Goal: Task Accomplishment & Management: Use online tool/utility

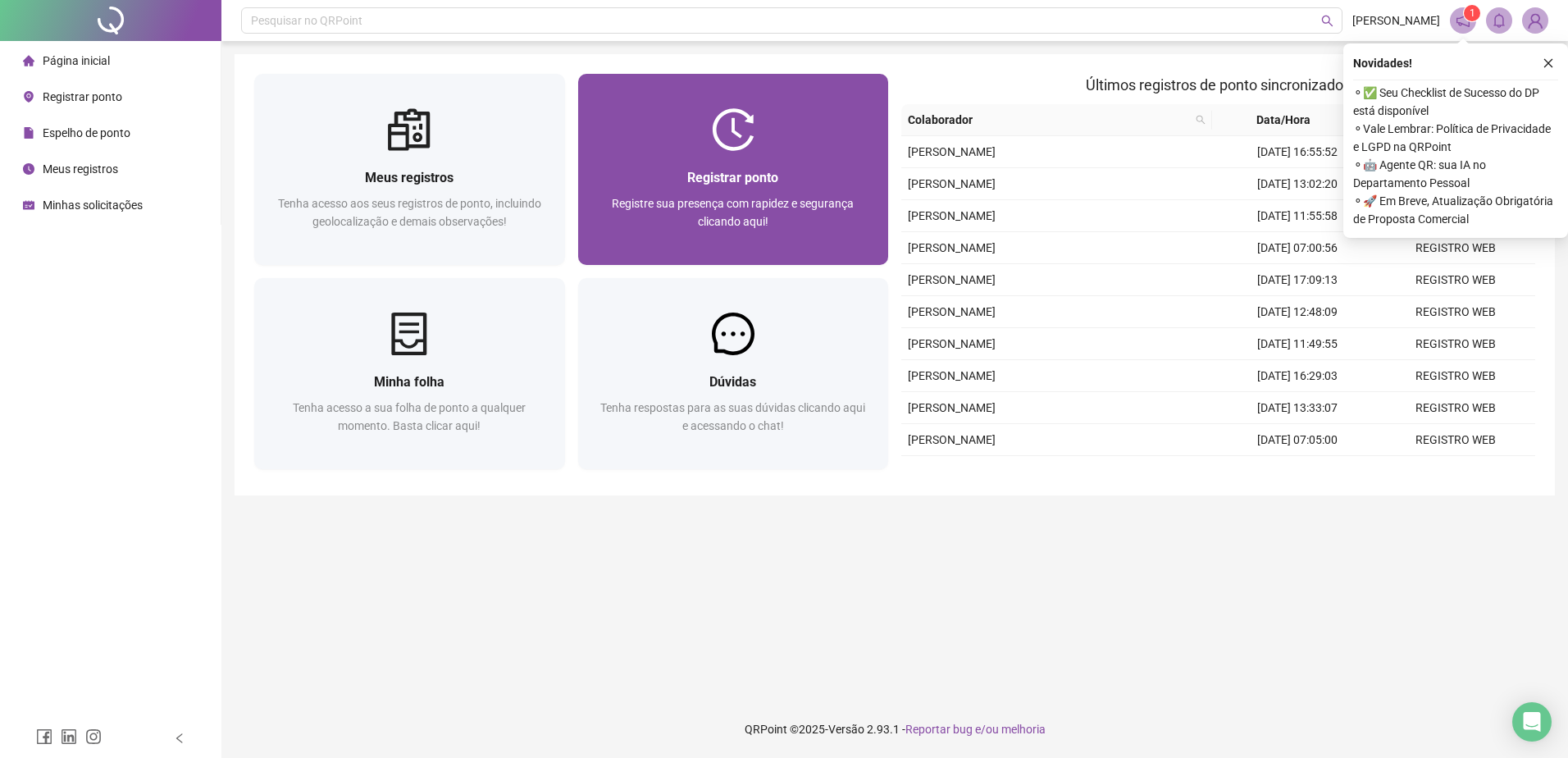
click at [778, 149] on div at bounding box center [734, 130] width 311 height 42
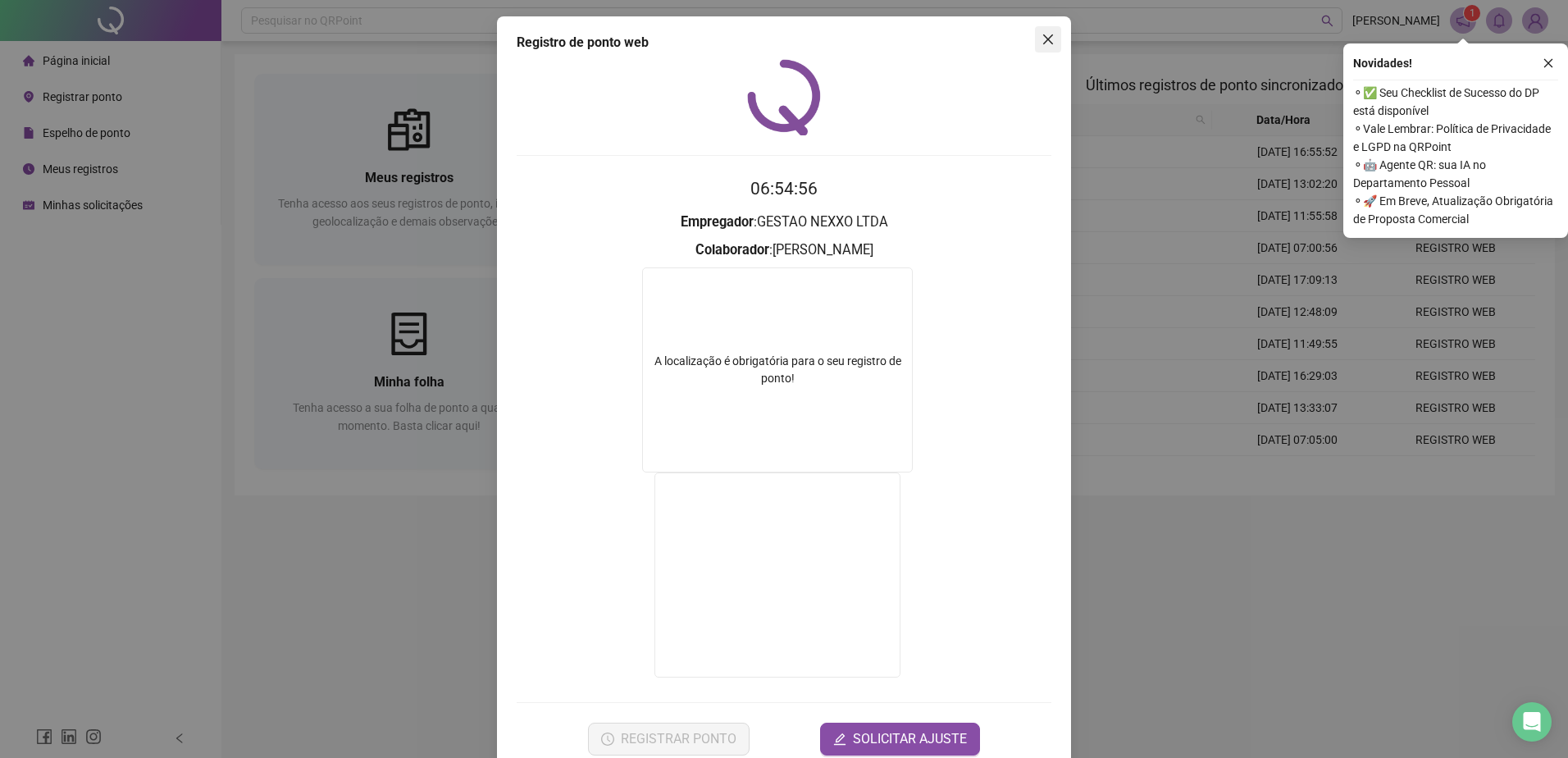
drag, startPoint x: 1047, startPoint y: 34, endPoint x: 811, endPoint y: 197, distance: 286.8
click at [1046, 34] on icon "close" at bounding box center [1048, 40] width 13 height 13
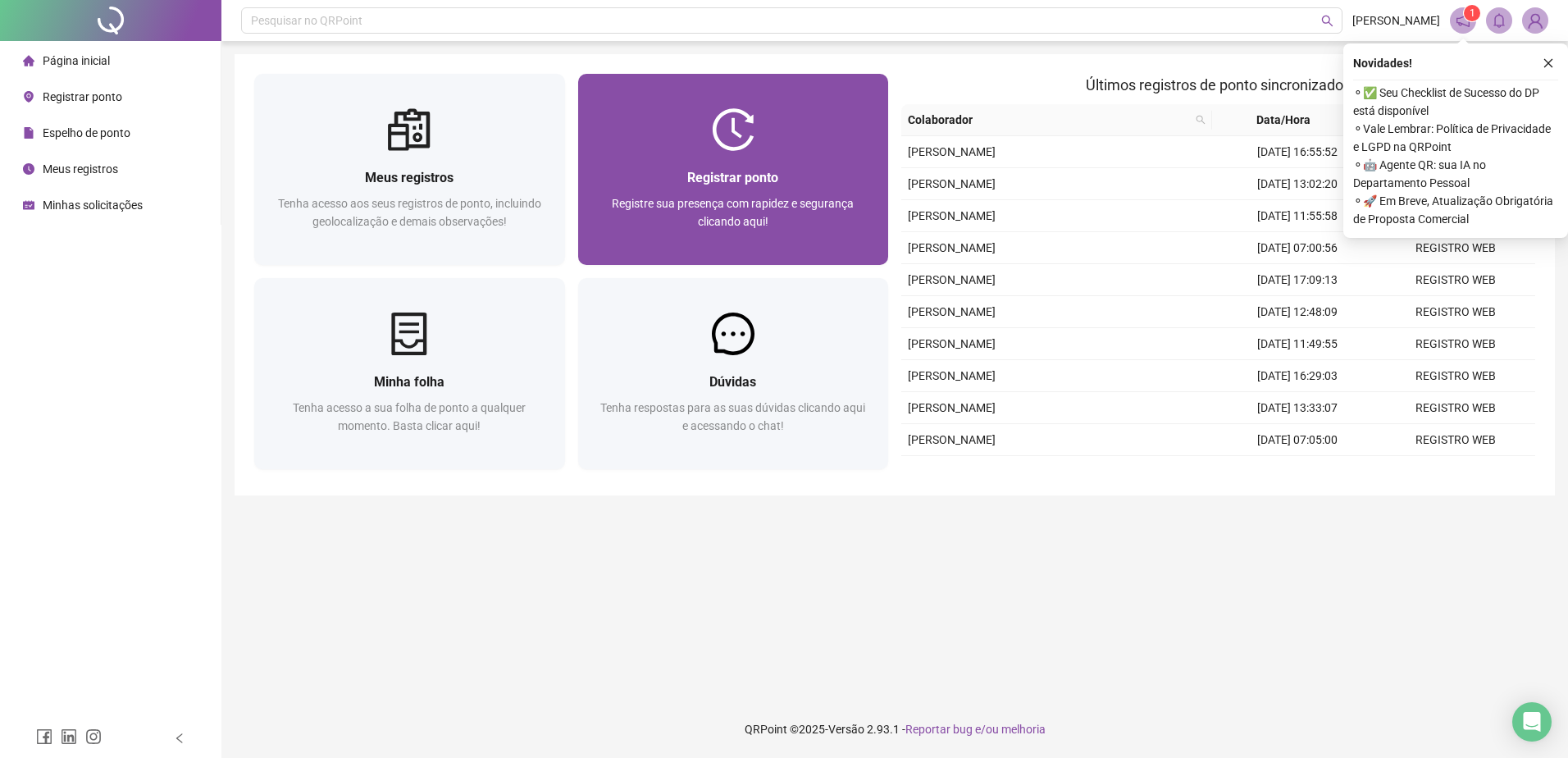
click at [736, 166] on div "Registrar ponto Registre sua presença com rapidez e segurança clicando aqui!" at bounding box center [734, 208] width 311 height 114
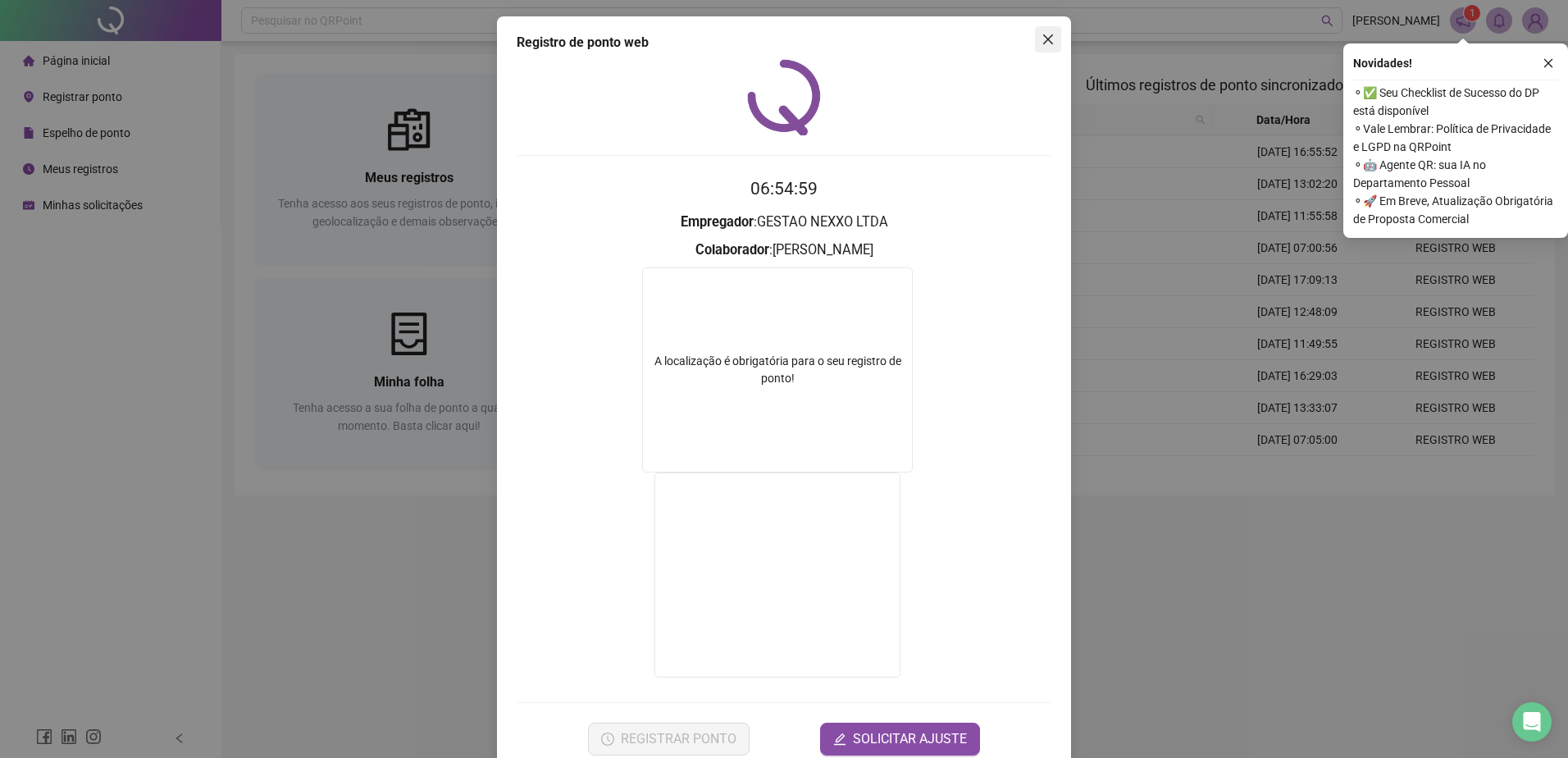
click at [1042, 36] on icon "close" at bounding box center [1048, 40] width 13 height 13
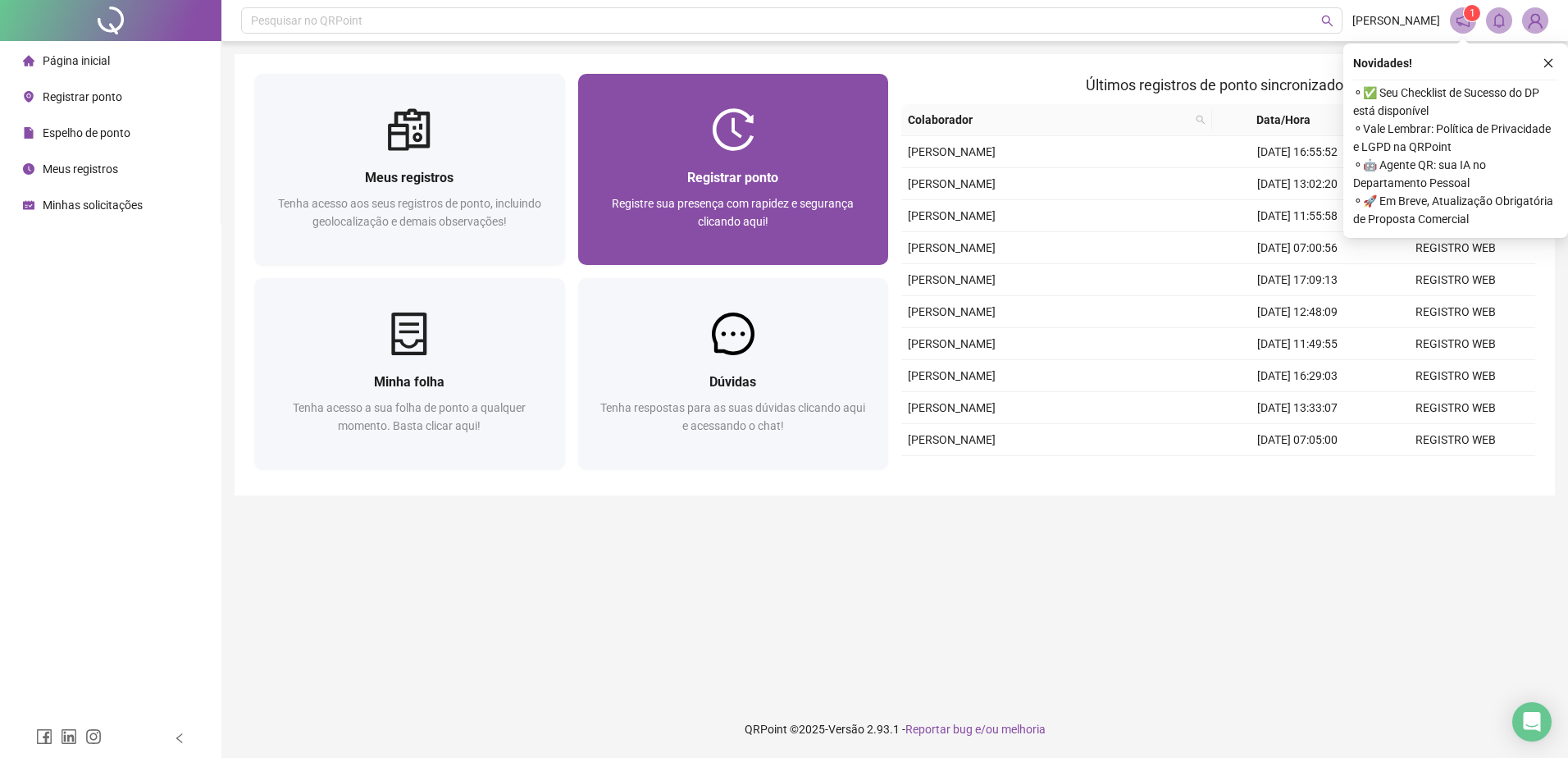
click at [742, 178] on span "Registrar ponto" at bounding box center [732, 177] width 91 height 16
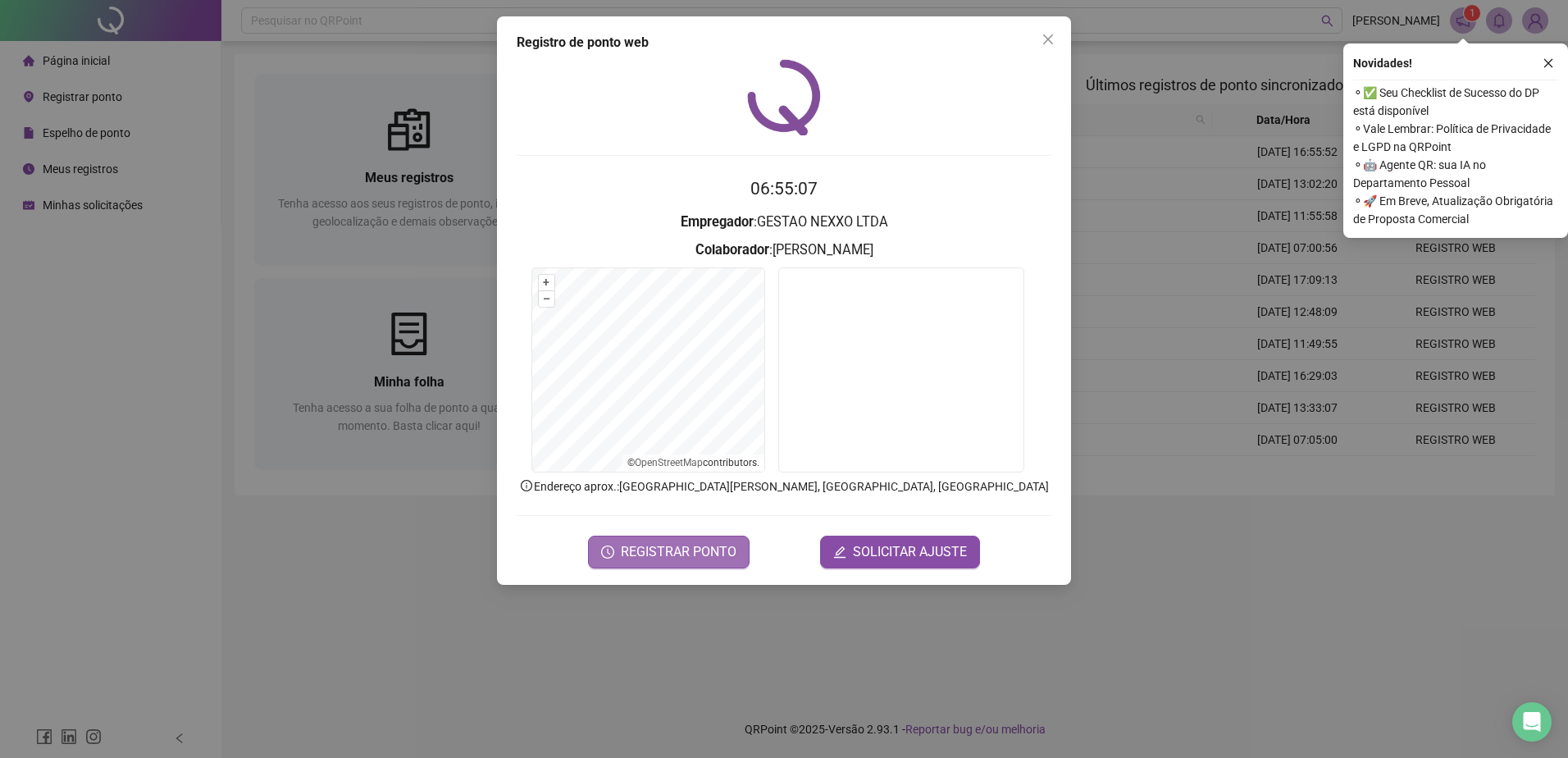
click at [652, 550] on span "REGISTRAR PONTO" at bounding box center [679, 552] width 116 height 19
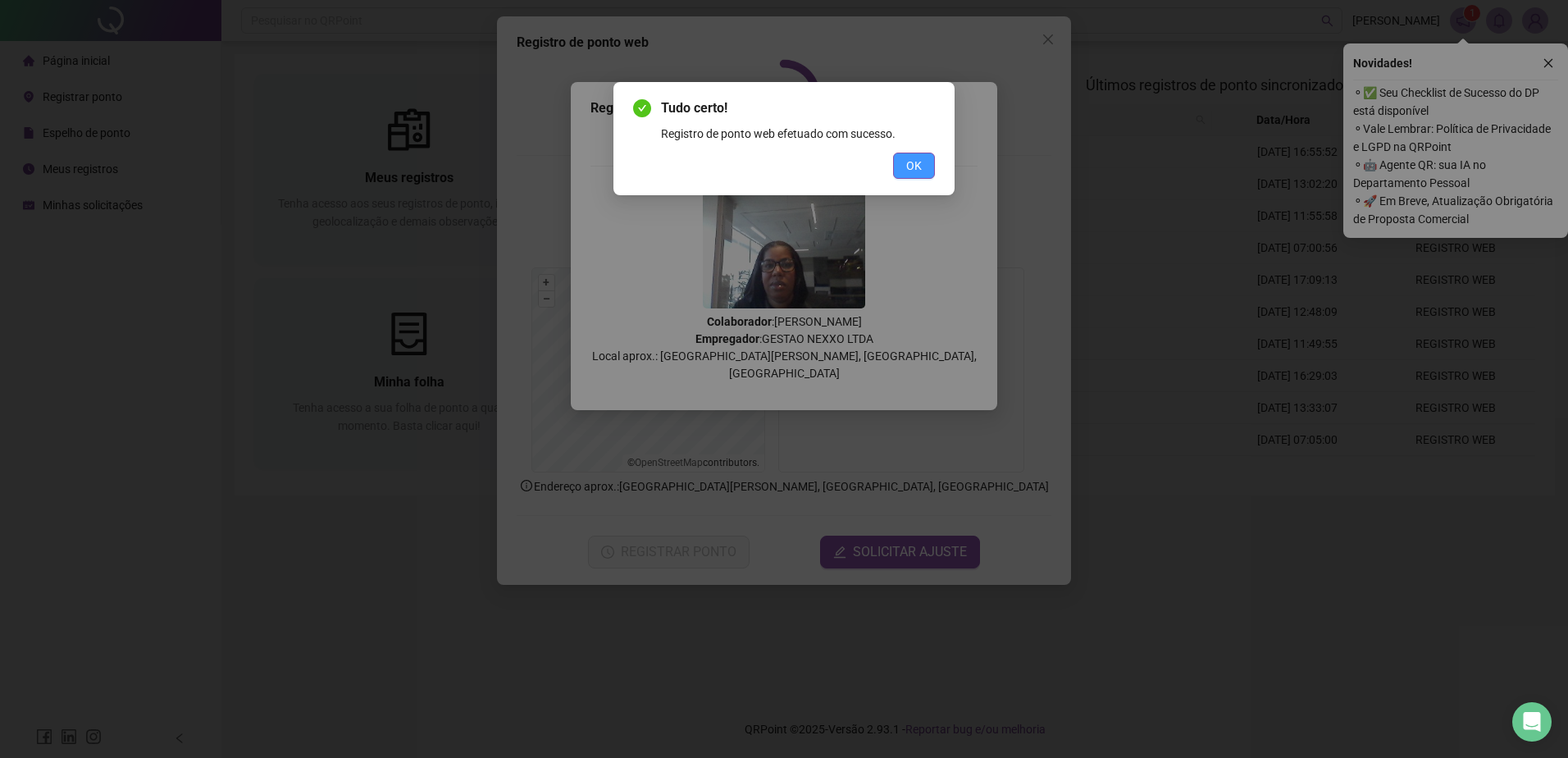
click at [923, 172] on button "OK" at bounding box center [913, 166] width 41 height 27
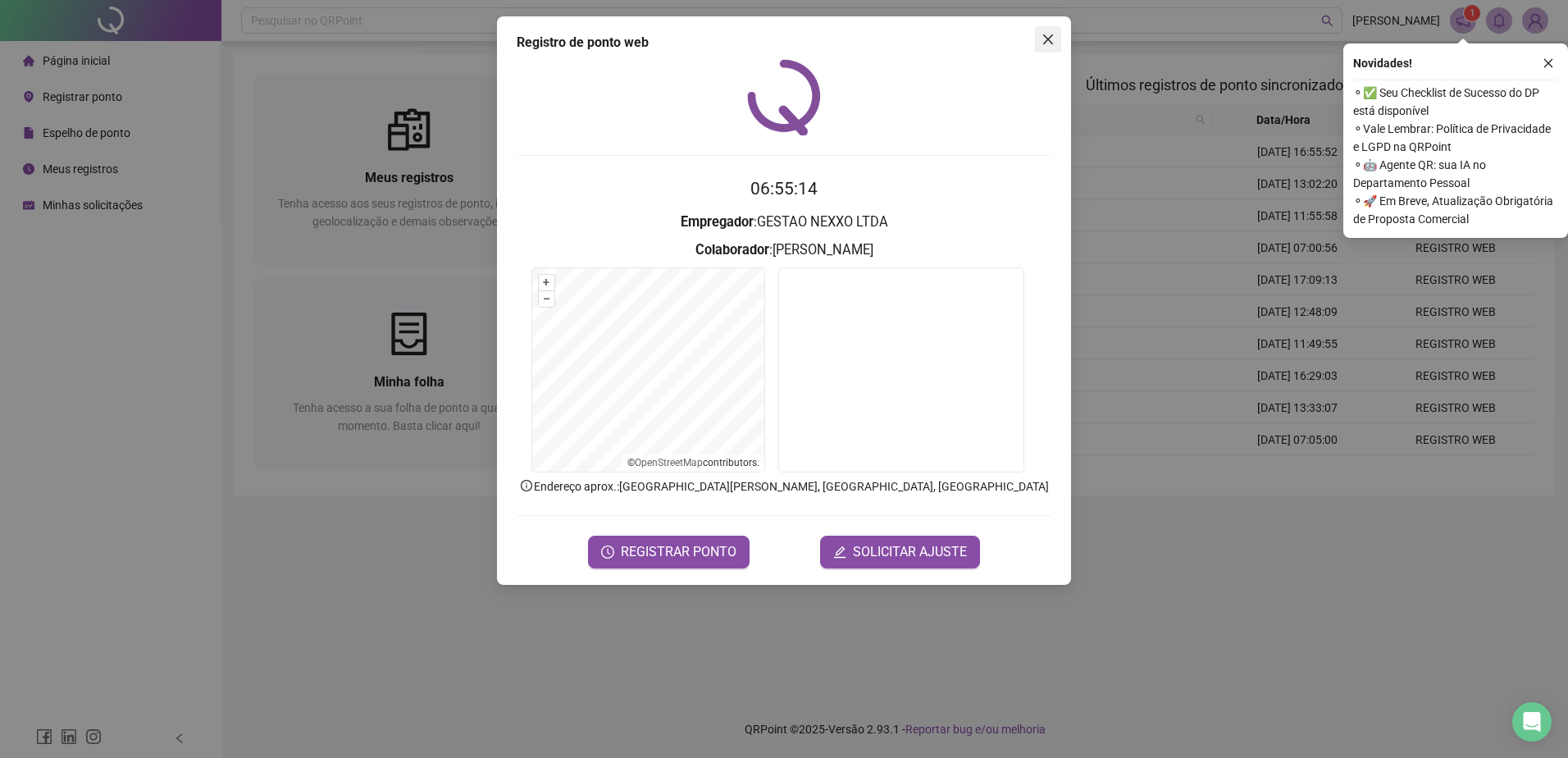
click at [1049, 41] on icon "close" at bounding box center [1048, 40] width 13 height 13
